Goal: Task Accomplishment & Management: Use online tool/utility

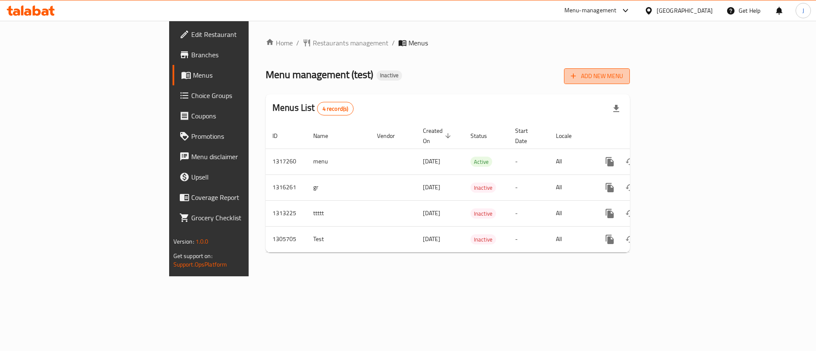
click at [623, 73] on span "Add New Menu" at bounding box center [597, 76] width 52 height 11
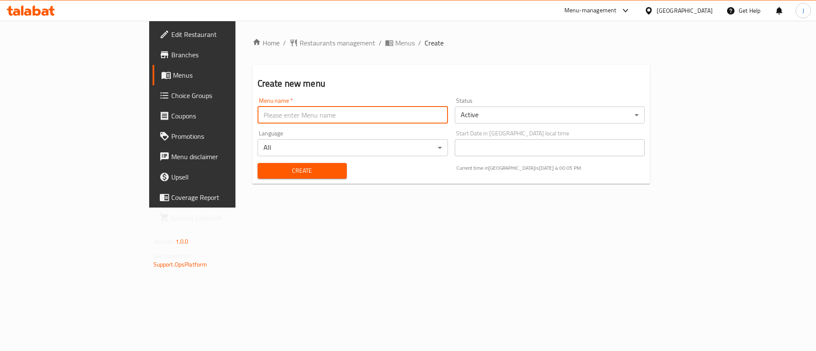
click at [258, 123] on input "text" at bounding box center [353, 115] width 190 height 17
type input "j"
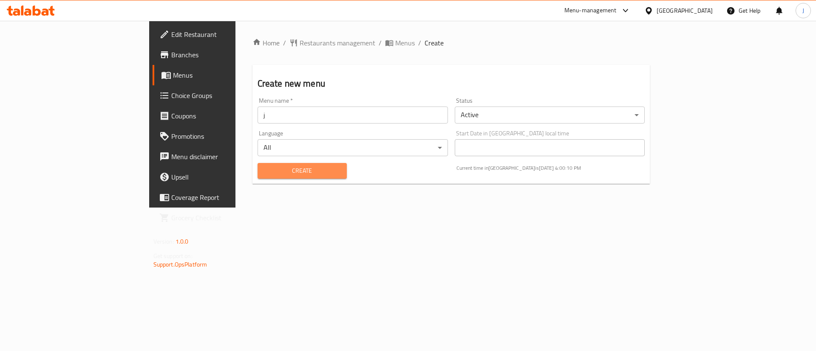
click at [264, 167] on span "Create" at bounding box center [302, 171] width 76 height 11
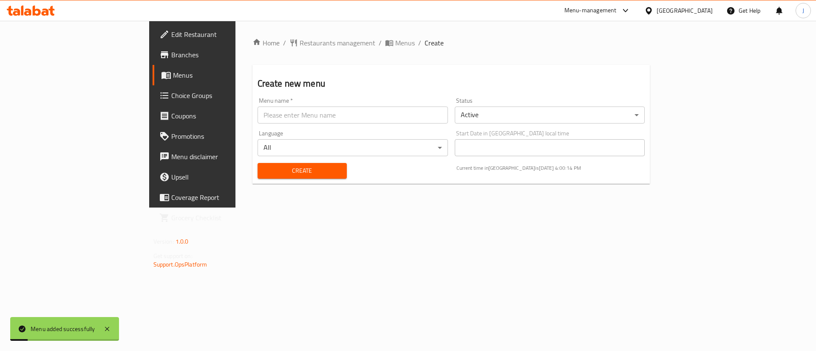
drag, startPoint x: 302, startPoint y: 44, endPoint x: 336, endPoint y: 54, distance: 35.6
click at [395, 44] on span "Menus" at bounding box center [405, 43] width 20 height 10
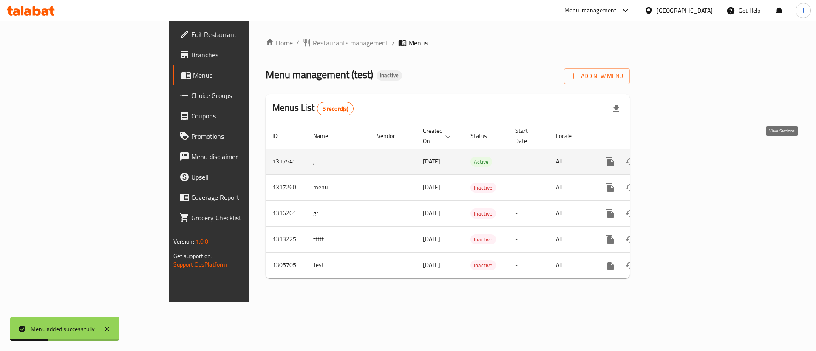
click at [676, 157] on icon "enhanced table" at bounding box center [671, 162] width 10 height 10
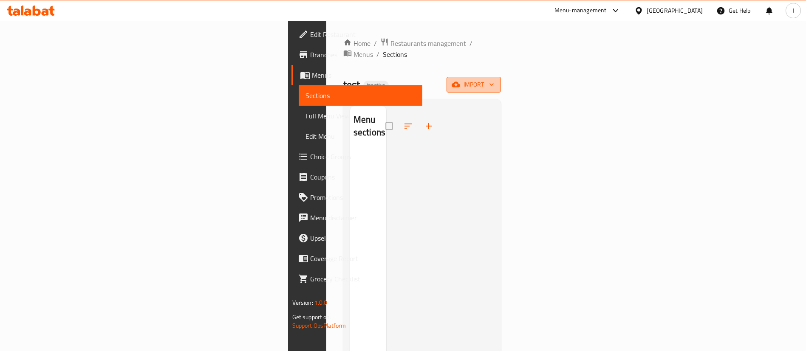
click at [494, 79] on span "import" at bounding box center [473, 84] width 41 height 11
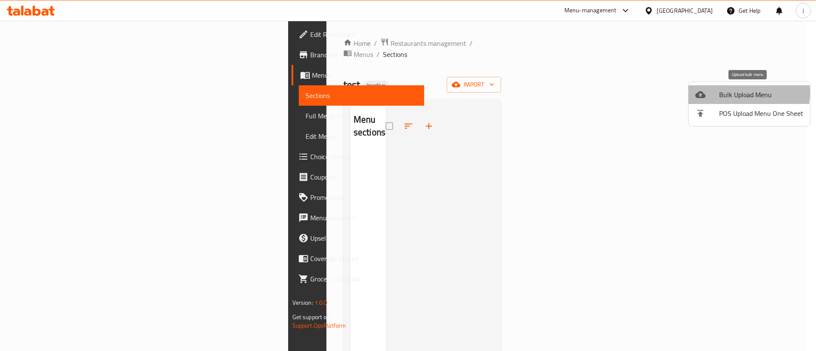
click at [732, 93] on span "Bulk Upload Menu" at bounding box center [761, 95] width 84 height 10
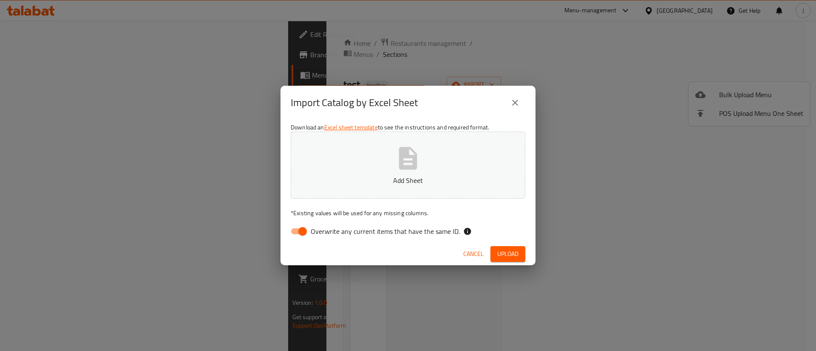
click at [429, 155] on button "Add Sheet" at bounding box center [408, 165] width 235 height 67
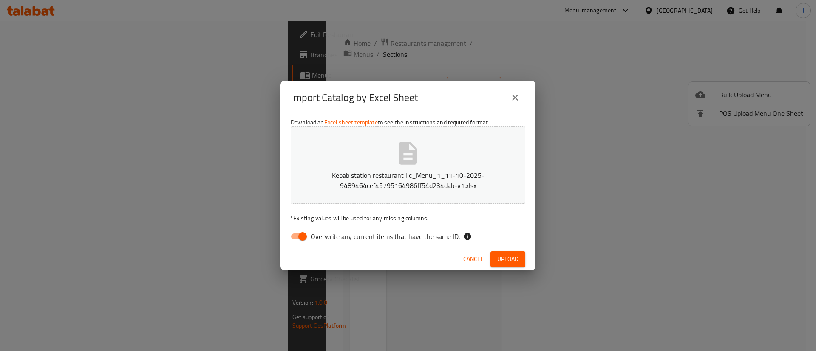
click at [509, 255] on span "Upload" at bounding box center [507, 259] width 21 height 11
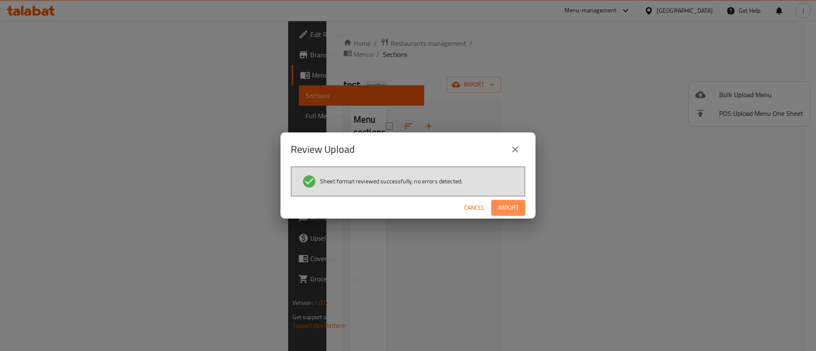
click at [510, 203] on span "Import" at bounding box center [508, 208] width 20 height 11
